Goal: Information Seeking & Learning: Understand process/instructions

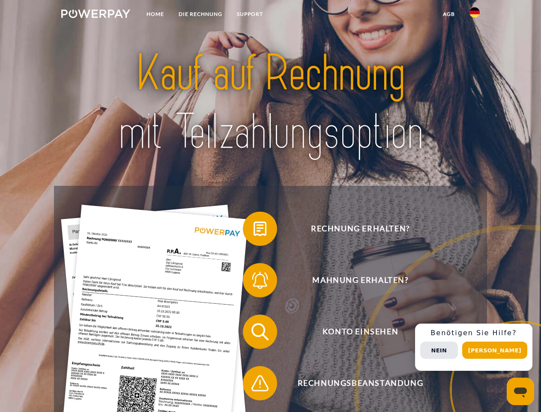
click at [96, 15] on img at bounding box center [95, 13] width 69 height 9
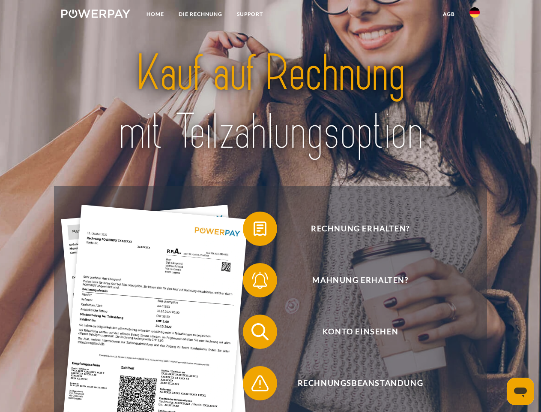
click at [475, 15] on img at bounding box center [475, 12] width 10 height 10
click at [449, 14] on link "agb" at bounding box center [449, 13] width 27 height 15
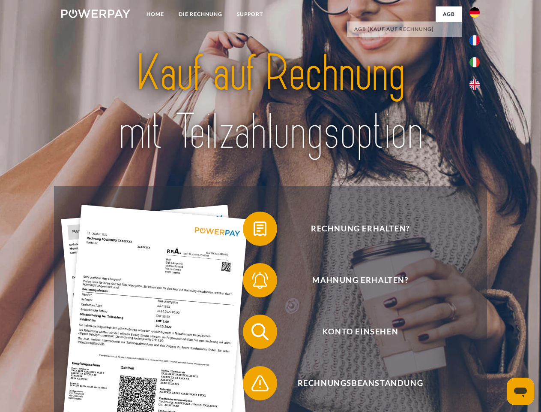
click at [254, 230] on span at bounding box center [247, 228] width 43 height 43
click at [254, 282] on span at bounding box center [247, 280] width 43 height 43
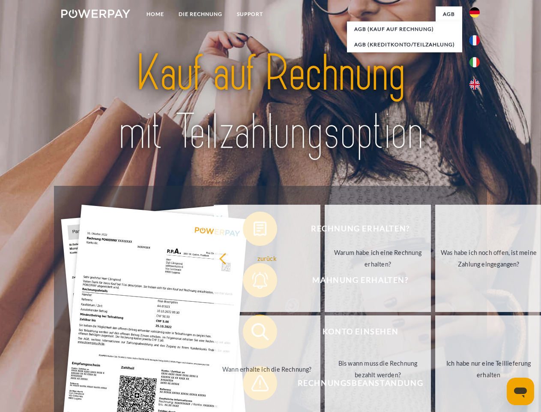
click at [325, 333] on link "Bis wann muss die Rechnung bezahlt werden?" at bounding box center [378, 368] width 107 height 107
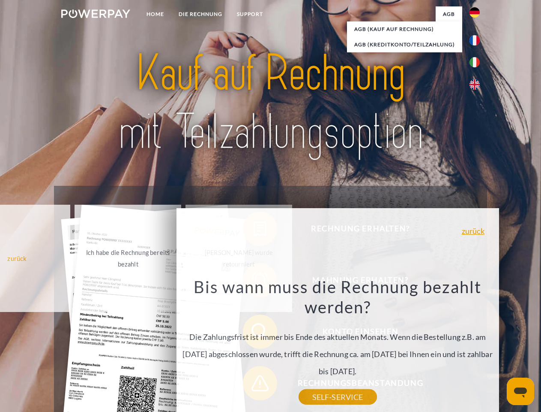
click at [254, 385] on div "Rechnung erhalten? Mahnung erhalten? Konto einsehen" at bounding box center [270, 357] width 433 height 343
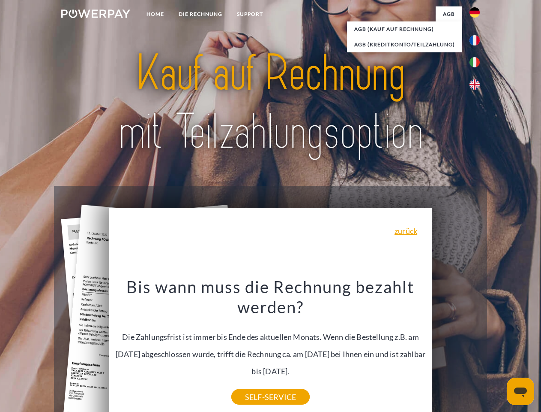
click at [477, 347] on div "Rechnung erhalten? Mahnung erhalten? Konto einsehen" at bounding box center [270, 357] width 433 height 343
click at [456, 349] on span "Konto einsehen" at bounding box center [361, 331] width 210 height 34
click at [498, 350] on header "Home DIE RECHNUNG SUPPORT" at bounding box center [270, 296] width 541 height 592
